Goal: Transaction & Acquisition: Purchase product/service

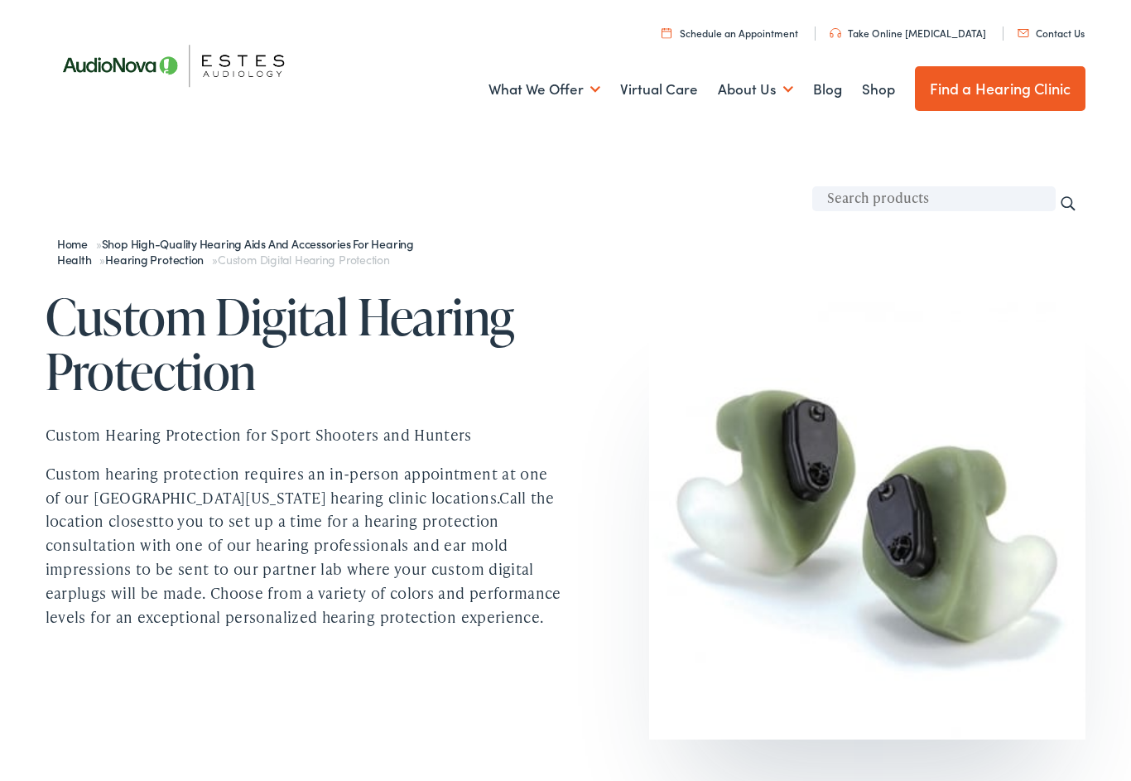
click at [877, 94] on link "Shop" at bounding box center [878, 89] width 33 height 61
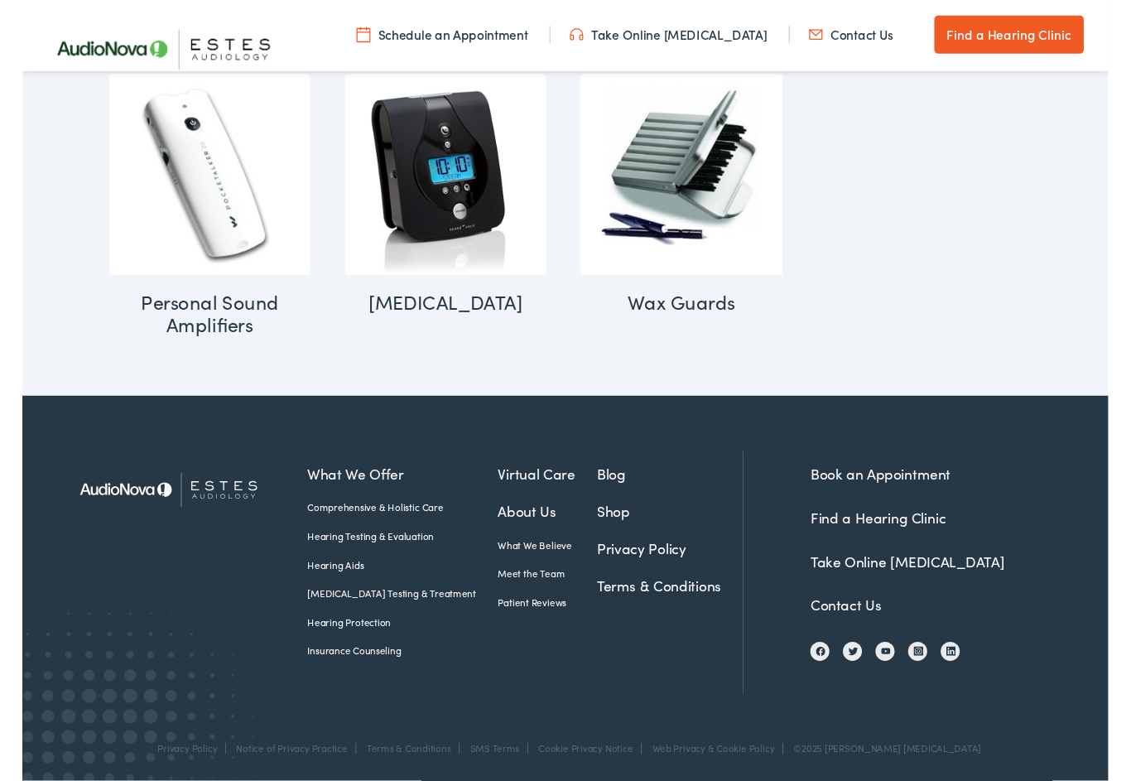
scroll to position [1855, 0]
click at [895, 539] on link "Find a Hearing Clinic" at bounding box center [891, 539] width 141 height 21
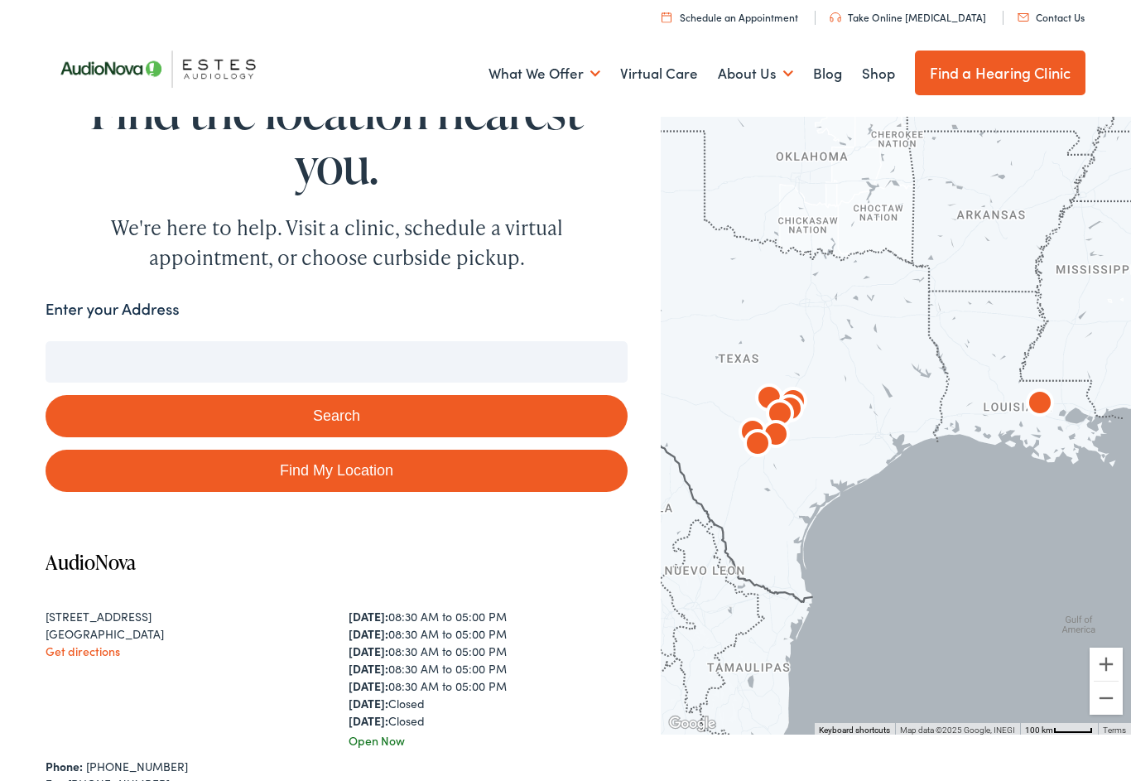
click at [467, 483] on link "Find My Location" at bounding box center [337, 471] width 583 height 42
type input "[GEOGRAPHIC_DATA], [US_STATE]"
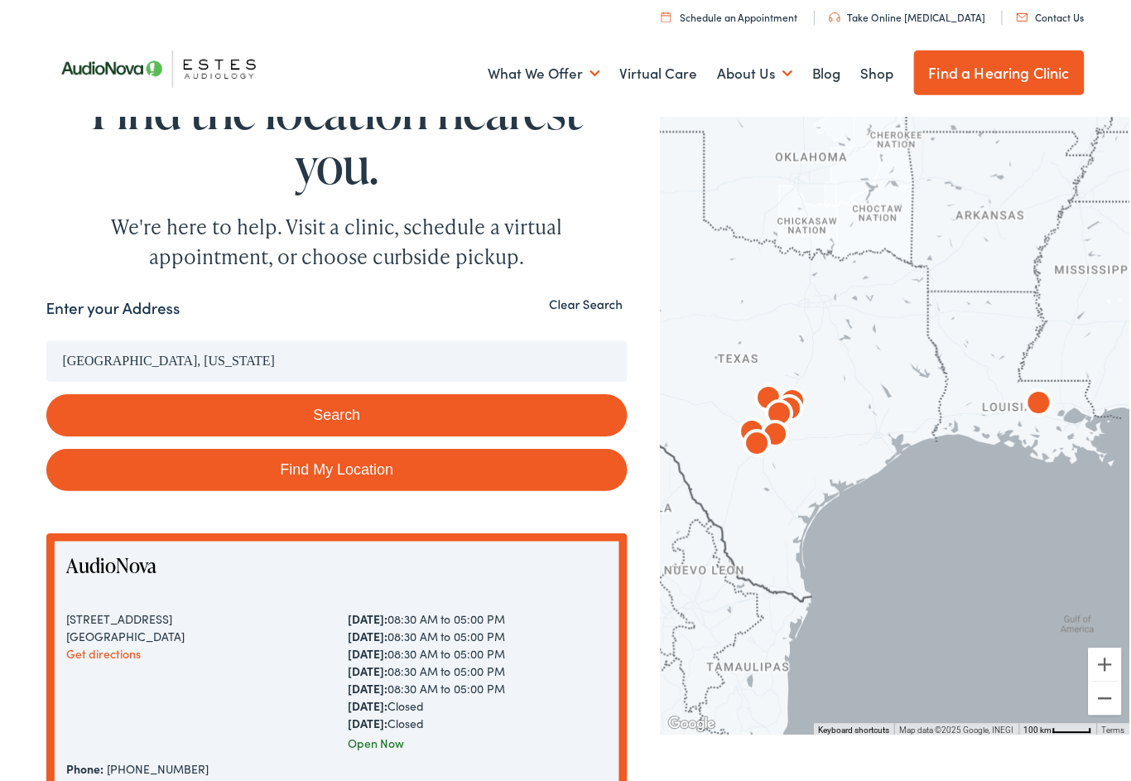
scroll to position [2, 0]
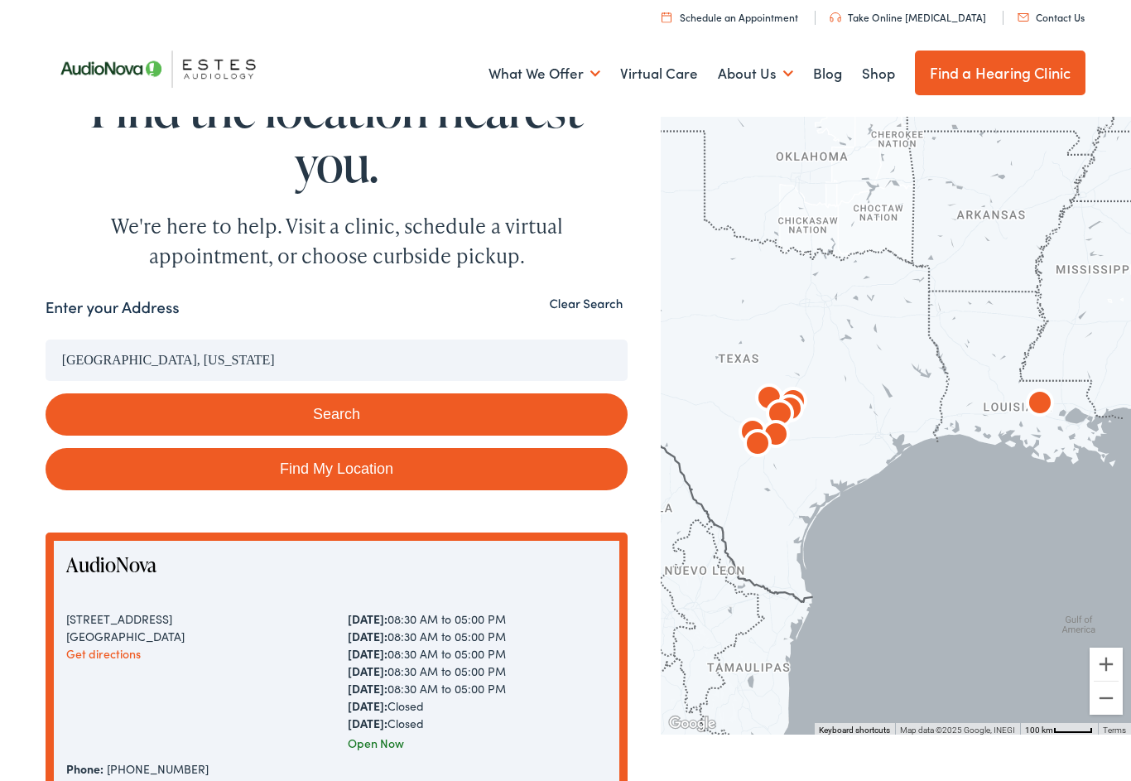
click at [887, 73] on link "Shop" at bounding box center [878, 73] width 33 height 61
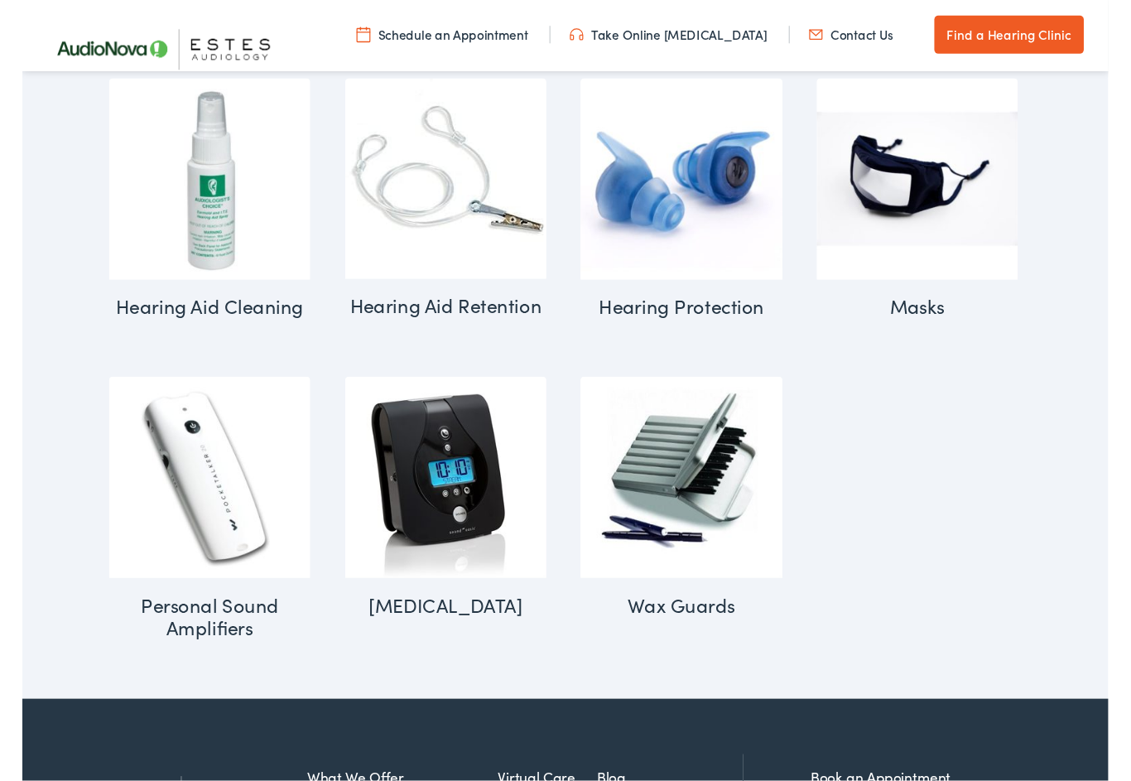
scroll to position [1541, 0]
click at [668, 226] on img "Visit product category Hearing Protection" at bounding box center [686, 186] width 210 height 210
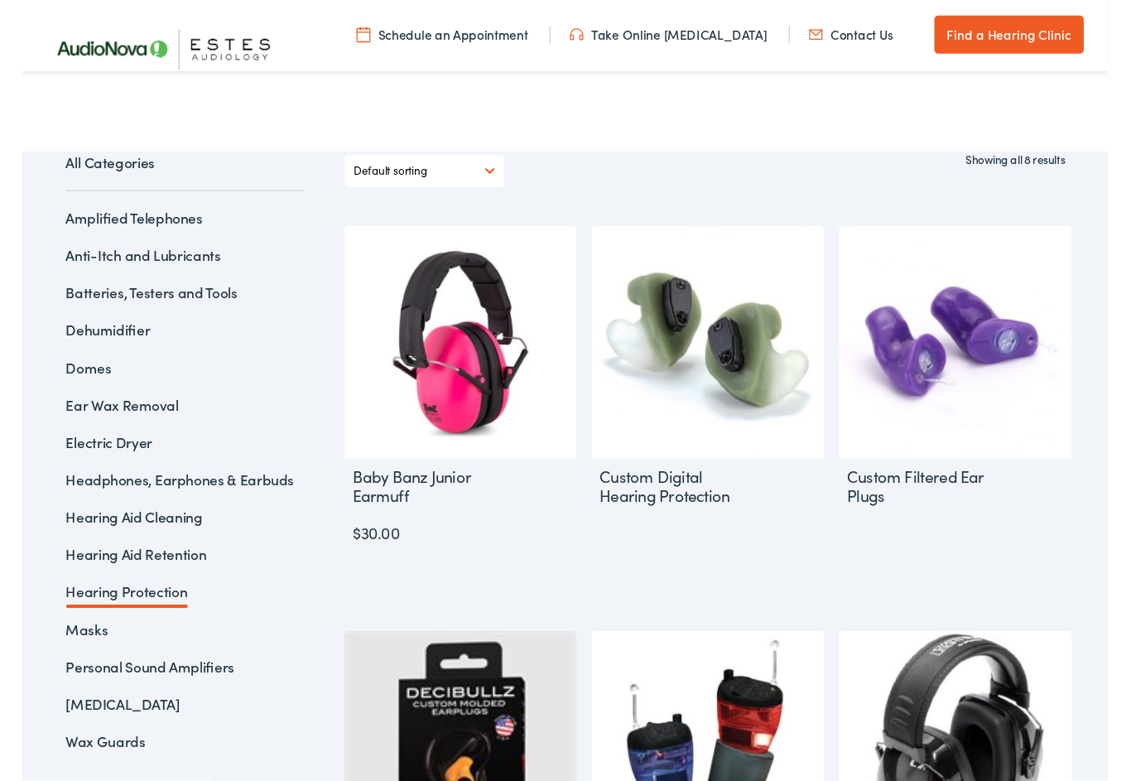
scroll to position [287, 0]
click at [151, 620] on link "Hearing Protection" at bounding box center [109, 615] width 127 height 21
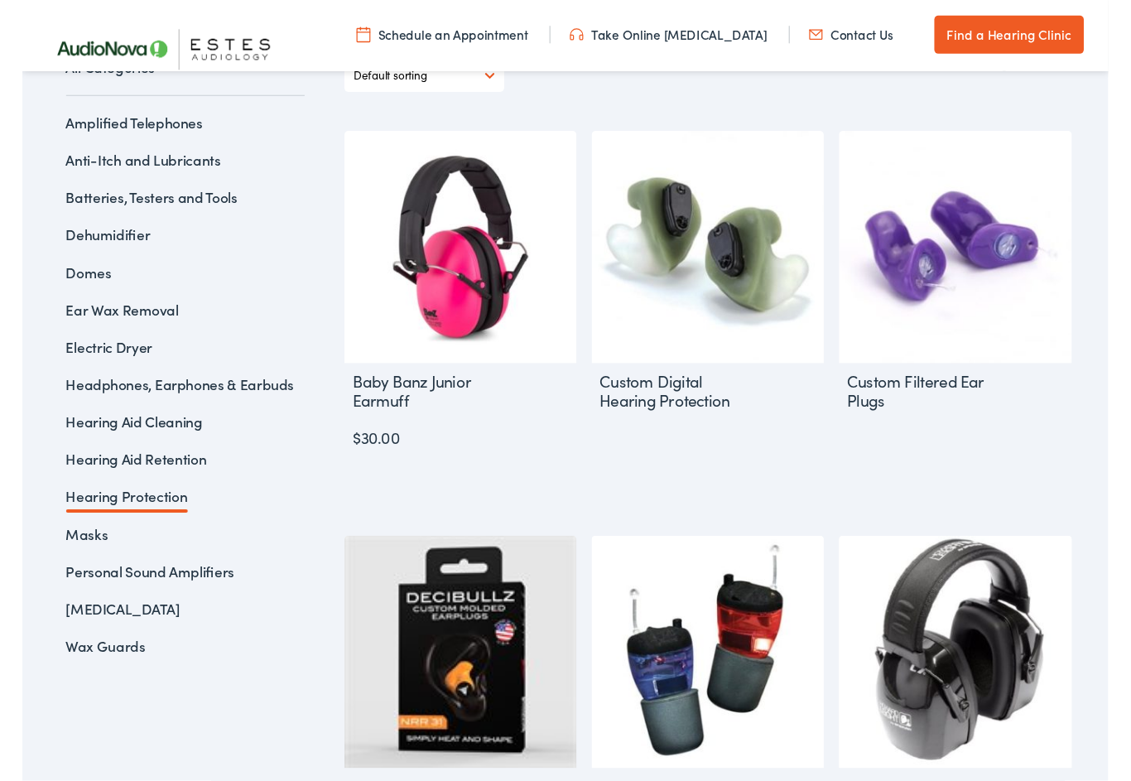
scroll to position [386, 0]
click at [729, 503] on link "Read more" at bounding box center [714, 500] width 209 height 41
